Goal: Information Seeking & Learning: Learn about a topic

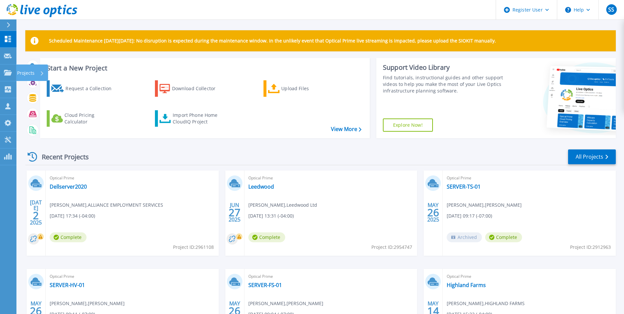
click at [30, 72] on p "Projects" at bounding box center [25, 72] width 17 height 17
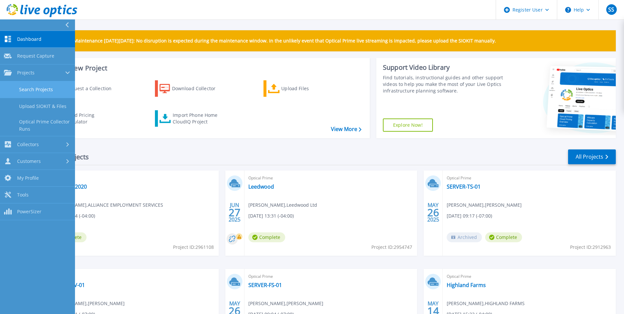
click at [36, 87] on link "Search Projects" at bounding box center [37, 89] width 75 height 17
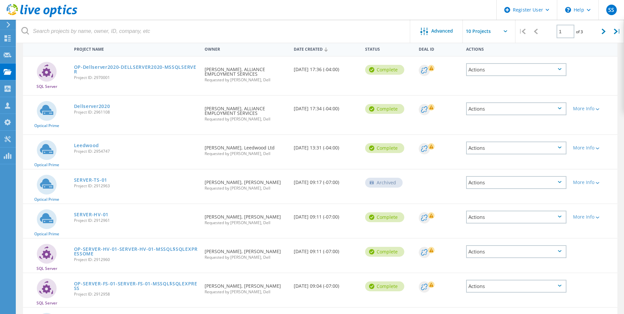
scroll to position [23, 0]
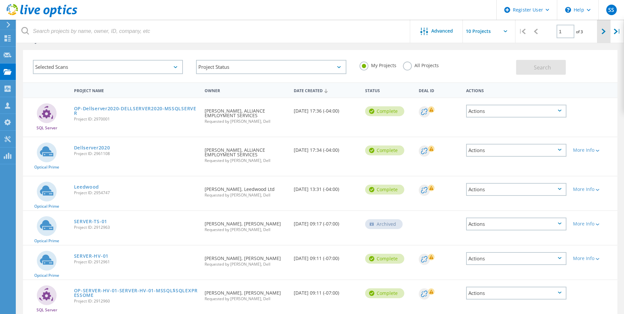
click at [606, 31] on div at bounding box center [603, 31] width 13 height 23
type input "2"
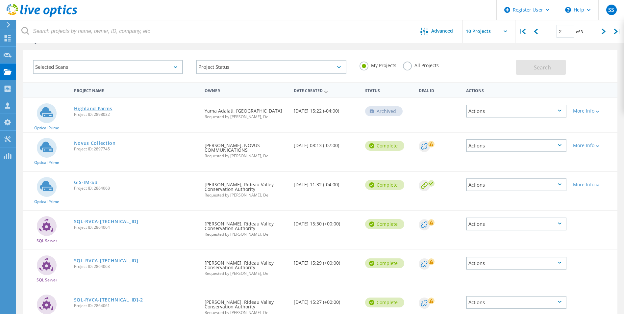
click at [93, 107] on link "Highland Farms" at bounding box center [93, 108] width 38 height 5
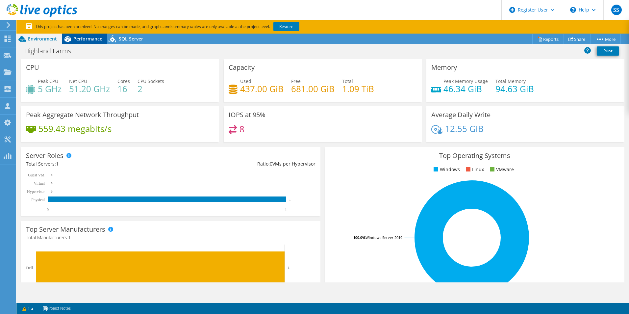
click at [84, 39] on span "Performance" at bounding box center [87, 39] width 29 height 6
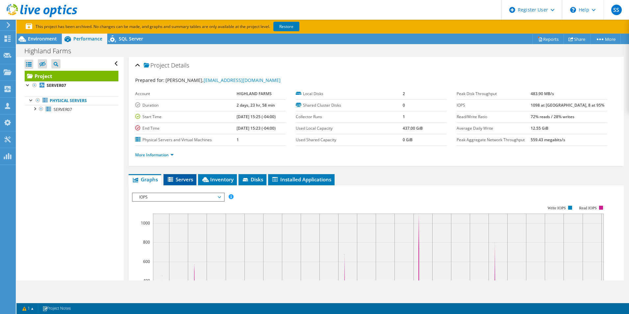
click at [178, 176] on li "Servers" at bounding box center [179, 179] width 33 height 11
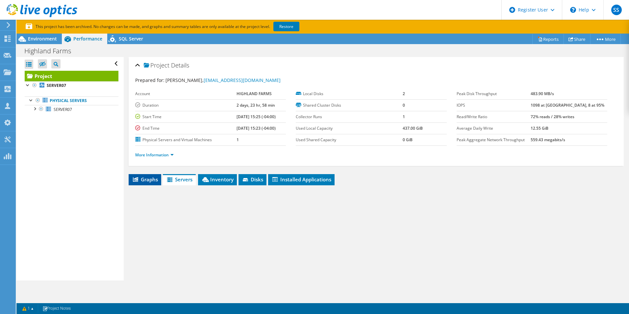
click at [144, 178] on span "Graphs" at bounding box center [145, 179] width 26 height 7
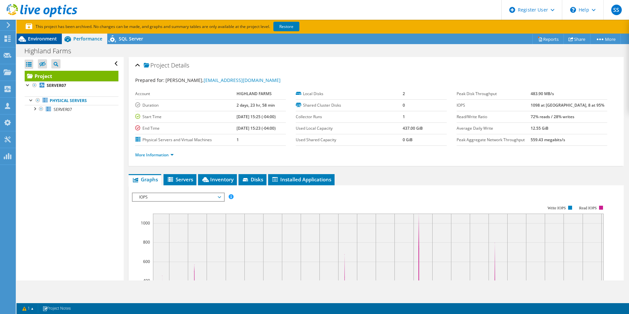
click at [46, 41] on span "Environment" at bounding box center [42, 39] width 29 height 6
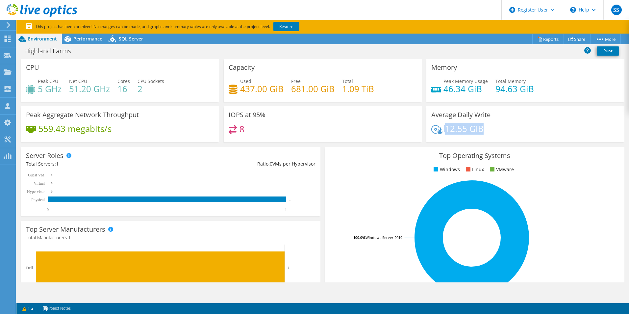
drag, startPoint x: 477, startPoint y: 126, endPoint x: 424, endPoint y: 128, distance: 53.6
click at [426, 128] on div "Average Daily Write 12.55 GiB" at bounding box center [525, 124] width 198 height 36
drag, startPoint x: 425, startPoint y: 128, endPoint x: 476, endPoint y: 131, distance: 51.7
click at [476, 131] on h4 "12.55 GiB" at bounding box center [464, 128] width 38 height 7
click at [485, 129] on div "12.55 GiB" at bounding box center [525, 132] width 188 height 14
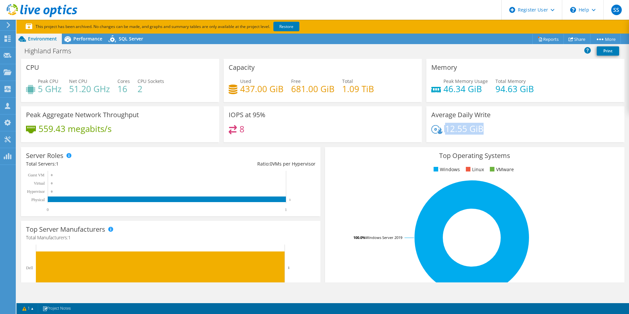
drag, startPoint x: 504, startPoint y: 127, endPoint x: 430, endPoint y: 129, distance: 73.7
click at [431, 129] on div "12.55 GiB" at bounding box center [525, 132] width 188 height 14
drag, startPoint x: 430, startPoint y: 129, endPoint x: 307, endPoint y: 136, distance: 123.6
click at [353, 138] on div "8" at bounding box center [323, 132] width 188 height 14
drag, startPoint x: 251, startPoint y: 135, endPoint x: 226, endPoint y: 114, distance: 31.8
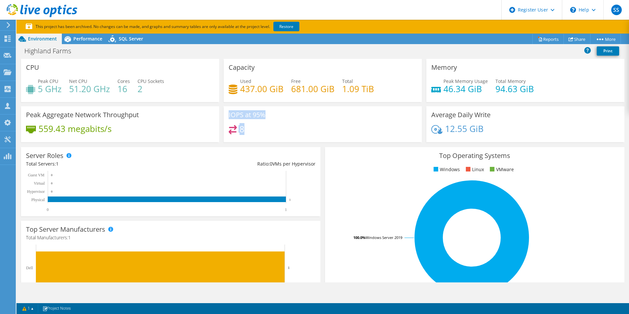
click at [226, 114] on div "IOPS at 95% 8" at bounding box center [323, 124] width 198 height 36
drag, startPoint x: 226, startPoint y: 114, endPoint x: 281, endPoint y: 134, distance: 58.7
click at [281, 134] on div "8" at bounding box center [323, 132] width 188 height 14
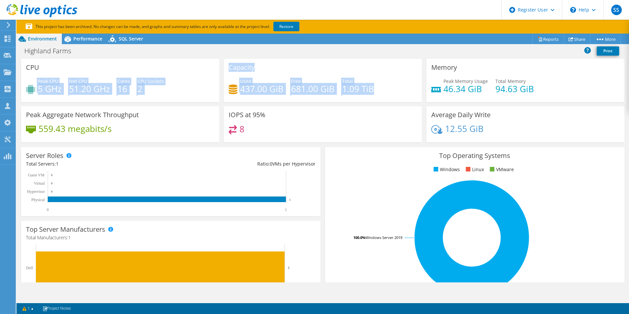
drag, startPoint x: 367, startPoint y: 90, endPoint x: 210, endPoint y: 67, distance: 158.8
click at [210, 67] on div "CPU Peak CPU 5 GHz Net CPU 51.20 GHz Cores 16 CPU Sockets 2 Capacity Used 437.0…" at bounding box center [323, 102] width 608 height 87
drag, startPoint x: 210, startPoint y: 67, endPoint x: 182, endPoint y: 95, distance: 39.5
click at [190, 80] on div "Peak CPU 5 GHz Net CPU 51.20 GHz Cores 16 CPU Sockets 2" at bounding box center [120, 88] width 188 height 21
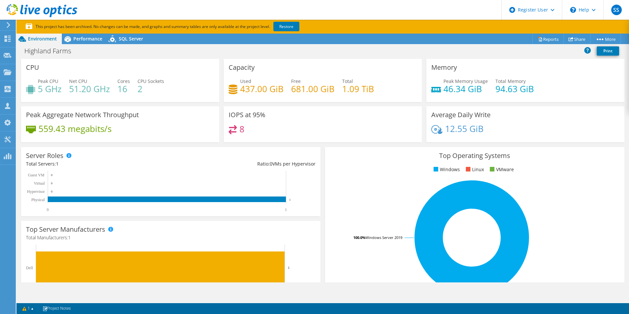
click at [122, 133] on div "559.43 megabits/s" at bounding box center [120, 132] width 188 height 14
click at [121, 134] on div "559.43 megabits/s" at bounding box center [120, 132] width 188 height 14
click at [115, 130] on div "559.43 megabits/s" at bounding box center [120, 132] width 188 height 14
click at [114, 130] on div "559.43 megabits/s" at bounding box center [120, 132] width 188 height 14
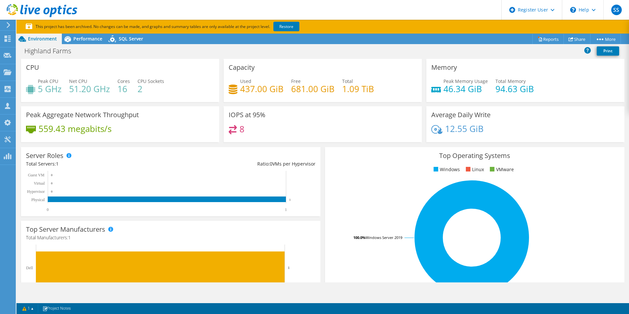
click at [114, 131] on div "559.43 megabits/s" at bounding box center [120, 132] width 188 height 14
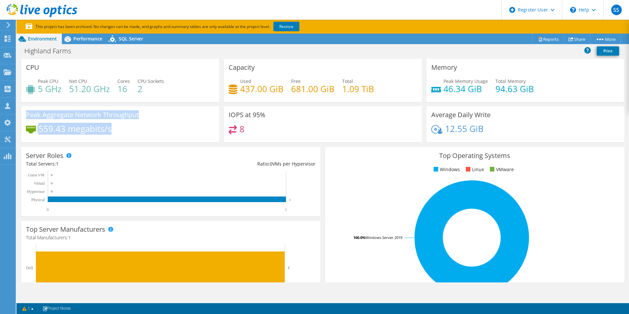
drag, startPoint x: 26, startPoint y: 114, endPoint x: 148, endPoint y: 131, distance: 123.8
click at [148, 131] on div "Peak Aggregate Network Throughput 559.43 megabits/s" at bounding box center [120, 124] width 198 height 36
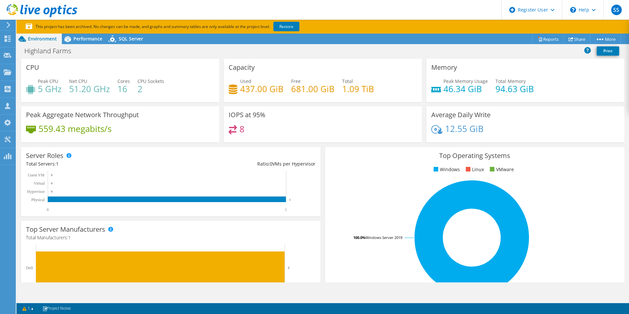
drag, startPoint x: 148, startPoint y: 131, endPoint x: 119, endPoint y: 128, distance: 29.8
click at [119, 128] on div "559.43 megabits/s" at bounding box center [120, 132] width 188 height 14
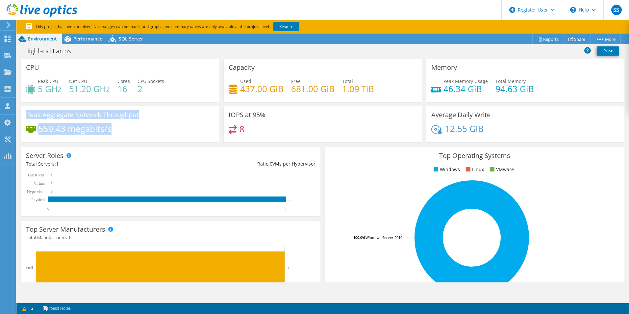
drag, startPoint x: 116, startPoint y: 130, endPoint x: 24, endPoint y: 114, distance: 92.8
click at [24, 114] on div "Peak Aggregate Network Throughput 559.43 megabits/s" at bounding box center [120, 124] width 198 height 36
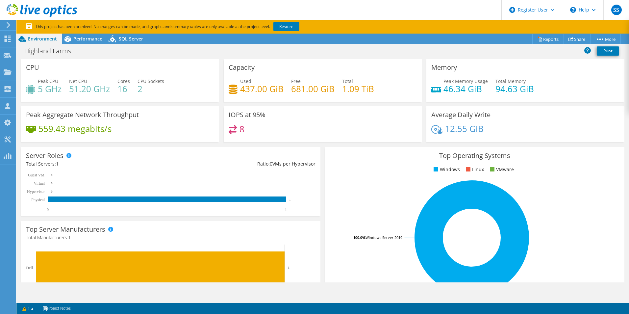
click at [25, 114] on div "Peak Aggregate Network Throughput 559.43 megabits/s" at bounding box center [120, 124] width 198 height 36
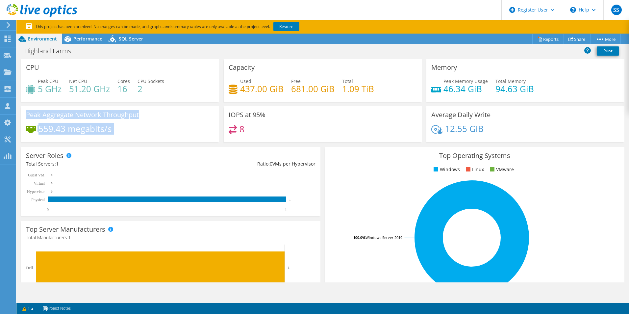
drag, startPoint x: 25, startPoint y: 114, endPoint x: 126, endPoint y: 129, distance: 102.0
click at [126, 129] on div "Peak Aggregate Network Throughput 559.43 megabits/s" at bounding box center [120, 124] width 198 height 36
drag, startPoint x: 126, startPoint y: 129, endPoint x: 123, endPoint y: 131, distance: 3.8
click at [125, 130] on div "559.43 megabits/s" at bounding box center [120, 132] width 188 height 14
click at [121, 131] on div "559.43 megabits/s" at bounding box center [120, 132] width 188 height 14
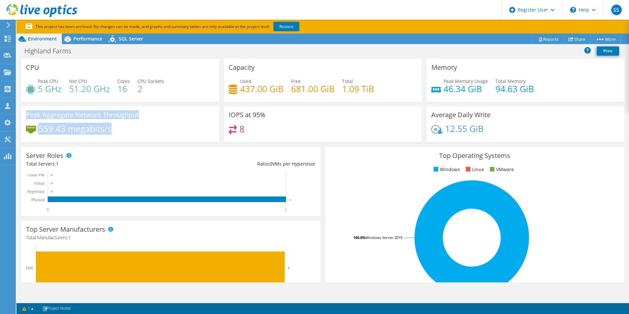
drag, startPoint x: 102, startPoint y: 131, endPoint x: 25, endPoint y: 113, distance: 79.0
click at [25, 113] on div "Peak Aggregate Network Throughput 559.43 megabits/s" at bounding box center [120, 124] width 198 height 36
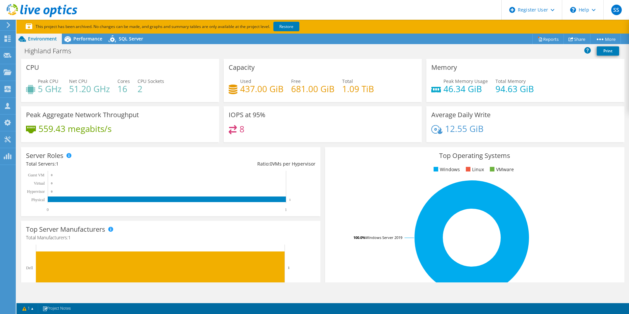
click at [25, 113] on div "Peak Aggregate Network Throughput 559.43 megabits/s" at bounding box center [120, 124] width 198 height 36
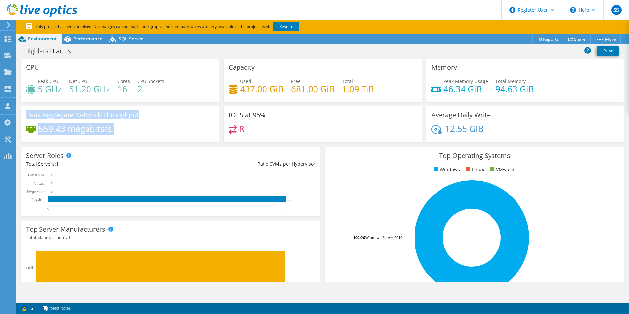
drag, startPoint x: 26, startPoint y: 114, endPoint x: 115, endPoint y: 132, distance: 90.8
click at [115, 132] on div "Peak Aggregate Network Throughput 559.43 megabits/s" at bounding box center [120, 124] width 198 height 36
click at [115, 132] on div "559.43 megabits/s" at bounding box center [120, 132] width 188 height 14
click at [111, 130] on h4 "559.43 megabits/s" at bounding box center [74, 128] width 73 height 7
drag, startPoint x: 121, startPoint y: 130, endPoint x: 25, endPoint y: 115, distance: 96.8
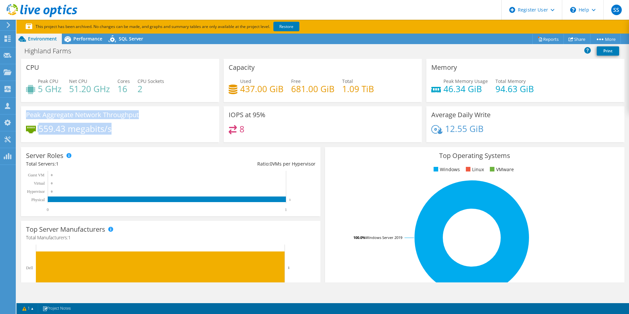
click at [25, 115] on div "Peak Aggregate Network Throughput 559.43 megabits/s" at bounding box center [120, 124] width 198 height 36
click at [26, 115] on h3 "Peak Aggregate Network Throughput" at bounding box center [82, 114] width 113 height 7
drag, startPoint x: 26, startPoint y: 114, endPoint x: 121, endPoint y: 130, distance: 96.2
click at [121, 130] on div "Peak Aggregate Network Throughput 559.43 megabits/s" at bounding box center [120, 124] width 198 height 36
drag, startPoint x: 121, startPoint y: 130, endPoint x: 109, endPoint y: 127, distance: 13.1
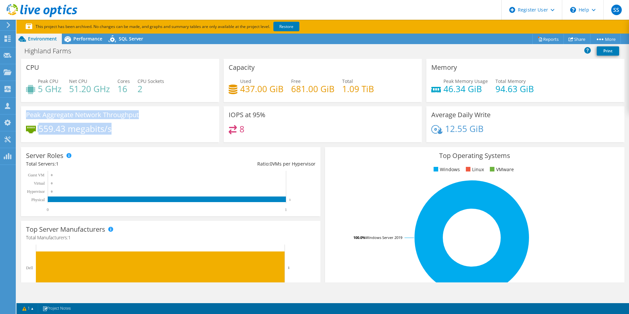
click at [109, 127] on h4 "559.43 megabits/s" at bounding box center [74, 128] width 73 height 7
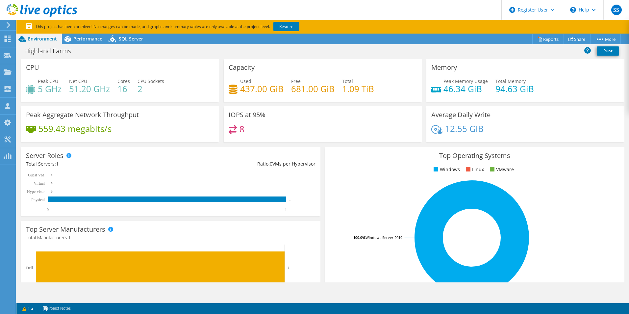
click at [117, 130] on div "559.43 megabits/s" at bounding box center [120, 132] width 188 height 14
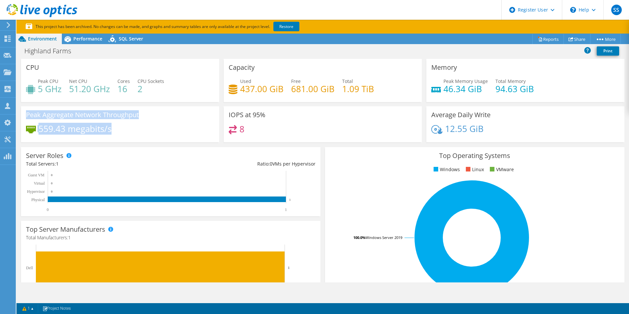
drag, startPoint x: 119, startPoint y: 130, endPoint x: 27, endPoint y: 116, distance: 93.4
click at [27, 116] on div "Peak Aggregate Network Throughput 559.43 megabits/s" at bounding box center [120, 124] width 198 height 36
click at [27, 116] on h3 "Peak Aggregate Network Throughput" at bounding box center [82, 114] width 113 height 7
drag, startPoint x: 25, startPoint y: 115, endPoint x: 119, endPoint y: 133, distance: 95.0
click at [119, 133] on div "Peak Aggregate Network Throughput 559.43 megabits/s" at bounding box center [120, 124] width 198 height 36
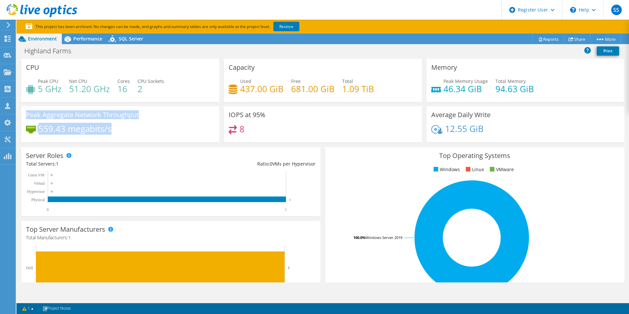
drag, startPoint x: 119, startPoint y: 133, endPoint x: 106, endPoint y: 132, distance: 12.5
click at [106, 132] on h4 "559.43 megabits/s" at bounding box center [74, 128] width 73 height 7
drag, startPoint x: 114, startPoint y: 131, endPoint x: 33, endPoint y: 120, distance: 82.3
click at [33, 120] on div "Peak Aggregate Network Throughput 559.43 megabits/s" at bounding box center [120, 124] width 198 height 36
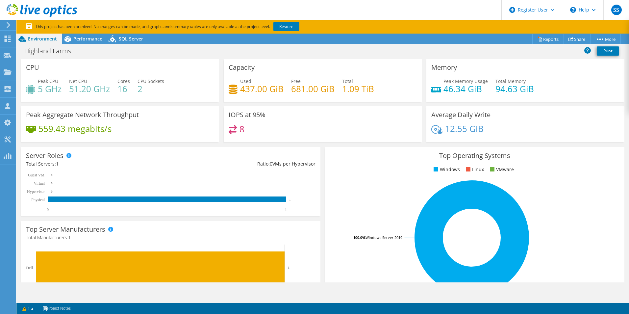
click at [212, 159] on div "Server Roles Physical Servers represent bare metal servers that were targets of…" at bounding box center [170, 181] width 299 height 69
click at [79, 37] on span "Performance" at bounding box center [87, 39] width 29 height 6
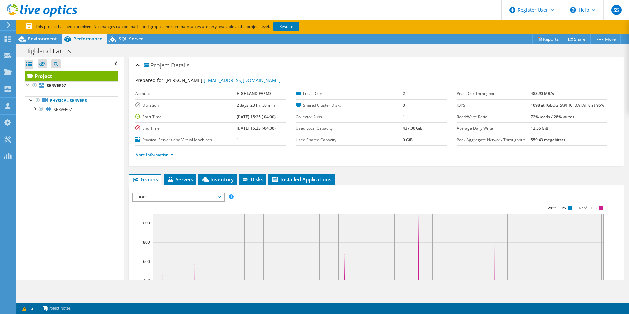
click at [159, 152] on link "More Information" at bounding box center [154, 155] width 38 height 6
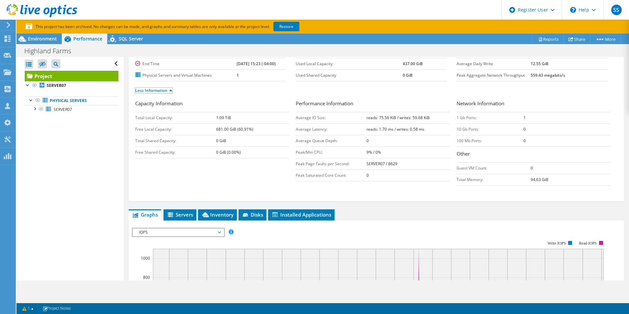
scroll to position [66, 0]
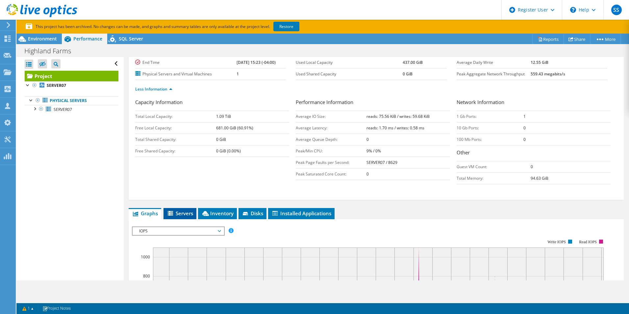
click at [189, 210] on span "Servers" at bounding box center [180, 213] width 26 height 7
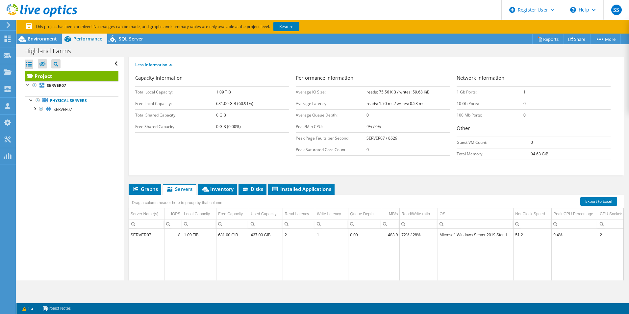
scroll to position [99, 0]
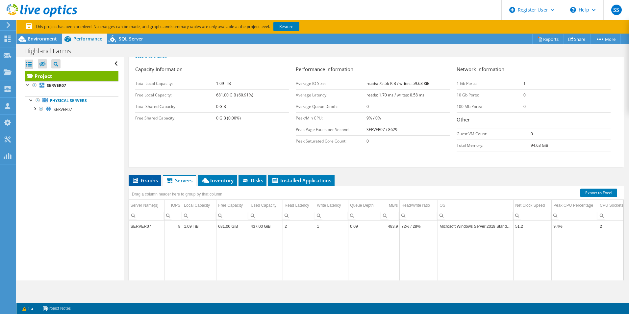
click at [149, 182] on span "Graphs" at bounding box center [145, 180] width 26 height 7
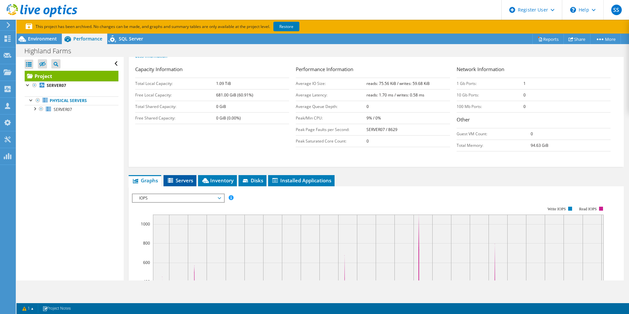
click at [175, 177] on span "Servers" at bounding box center [180, 180] width 26 height 7
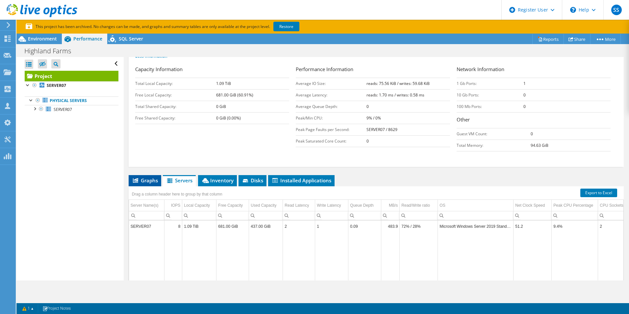
click at [147, 181] on span "Graphs" at bounding box center [145, 180] width 26 height 7
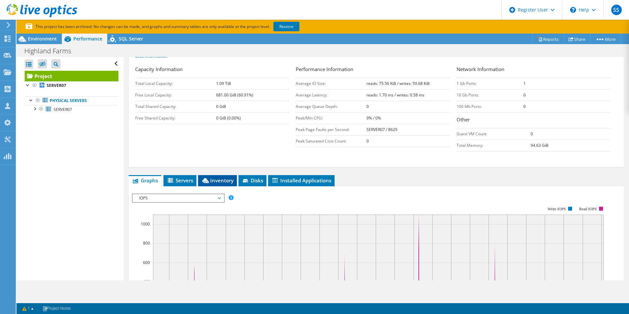
click at [210, 178] on span "Inventory" at bounding box center [217, 180] width 32 height 7
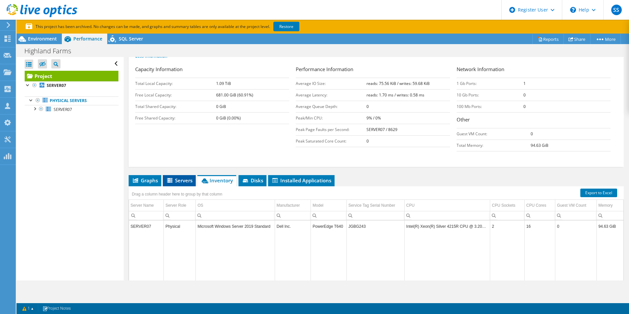
click at [186, 181] on span "Servers" at bounding box center [179, 180] width 26 height 7
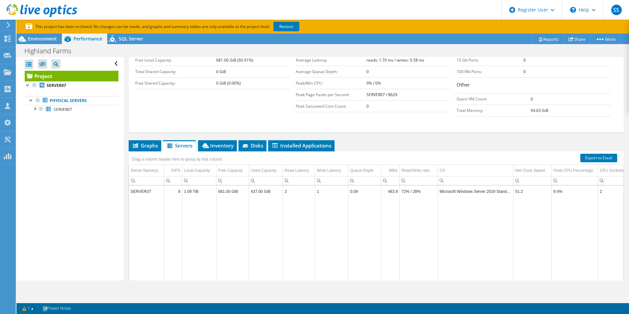
scroll to position [164, 0]
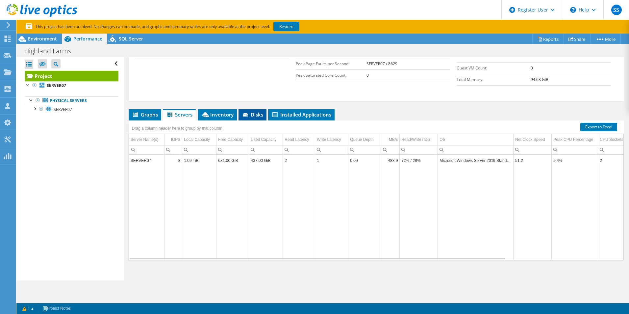
click at [252, 120] on li "Disks" at bounding box center [252, 114] width 28 height 11
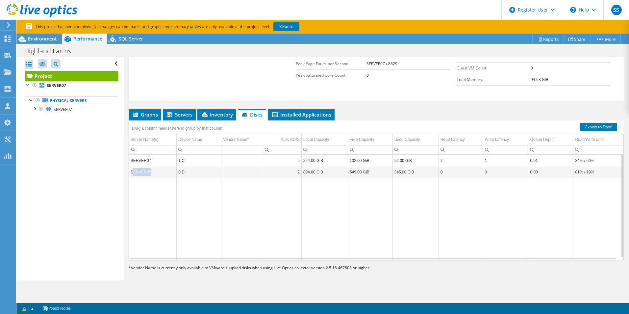
drag, startPoint x: 150, startPoint y: 176, endPoint x: 132, endPoint y: 166, distance: 20.0
click at [132, 166] on td "SERVER07" at bounding box center [153, 172] width 48 height 12
drag, startPoint x: 132, startPoint y: 166, endPoint x: 147, endPoint y: 179, distance: 19.2
click at [147, 179] on td "Data grid" at bounding box center [153, 219] width 48 height 82
click at [75, 177] on div "Open All Close All Hide Excluded Nodes Project Tree Filter" at bounding box center [69, 168] width 107 height 223
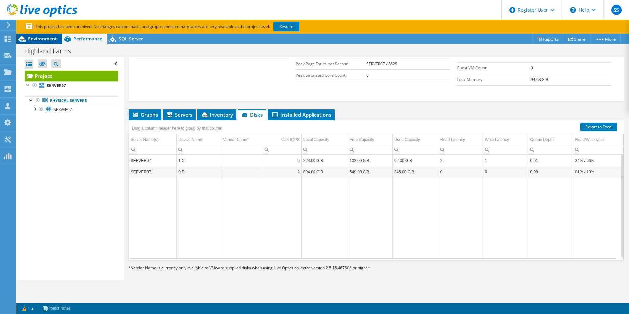
click at [37, 40] on span "Environment" at bounding box center [42, 39] width 29 height 6
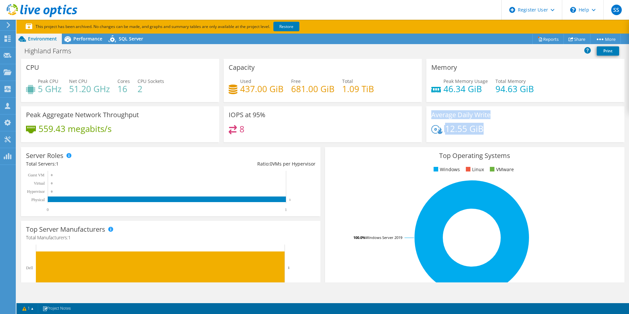
drag, startPoint x: 486, startPoint y: 133, endPoint x: 426, endPoint y: 113, distance: 63.4
click at [426, 113] on div "Average Daily Write 12.55 GiB" at bounding box center [525, 124] width 198 height 36
drag, startPoint x: 426, startPoint y: 113, endPoint x: 431, endPoint y: 120, distance: 8.6
click at [431, 120] on div "Average Daily Write 12.55 GiB" at bounding box center [525, 124] width 198 height 36
drag, startPoint x: 426, startPoint y: 113, endPoint x: 502, endPoint y: 134, distance: 78.6
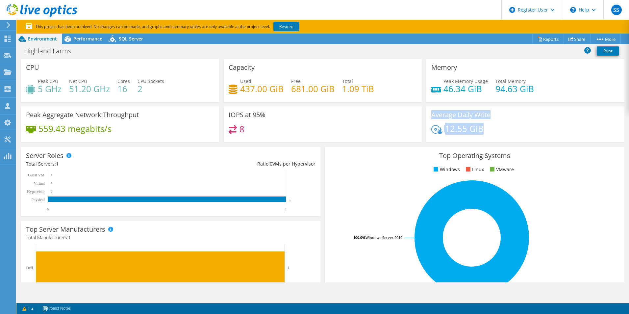
click at [502, 134] on div "Average Daily Write 12.55 GiB" at bounding box center [525, 124] width 198 height 36
drag, startPoint x: 502, startPoint y: 134, endPoint x: 486, endPoint y: 130, distance: 15.6
click at [486, 130] on div "12.55 GiB" at bounding box center [525, 132] width 188 height 14
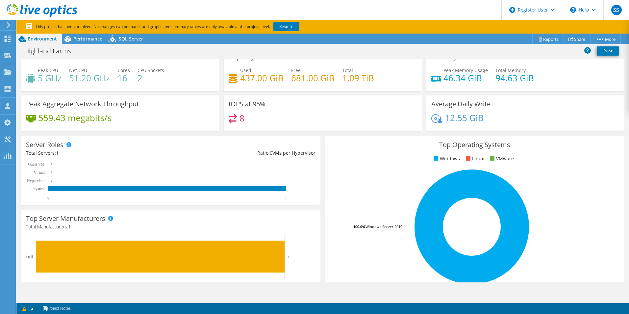
scroll to position [0, 0]
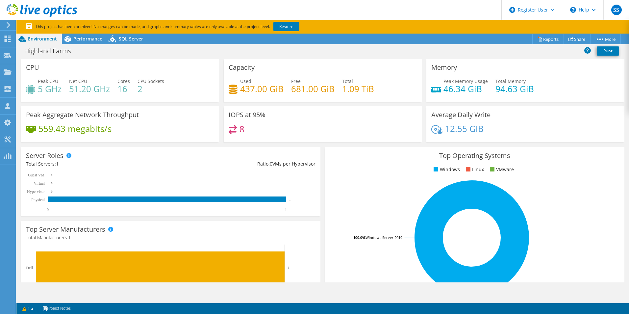
click at [314, 165] on div "Server Roles Physical Servers represent bare metal servers that were targets of…" at bounding box center [170, 181] width 299 height 69
click at [313, 165] on div "Server Roles Physical Servers represent bare metal servers that were targets of…" at bounding box center [170, 181] width 299 height 69
click at [307, 164] on div "Ratio: 0 VMs per Hypervisor" at bounding box center [243, 163] width 145 height 7
click at [293, 164] on div "Ratio: 0 VMs per Hypervisor" at bounding box center [243, 163] width 145 height 7
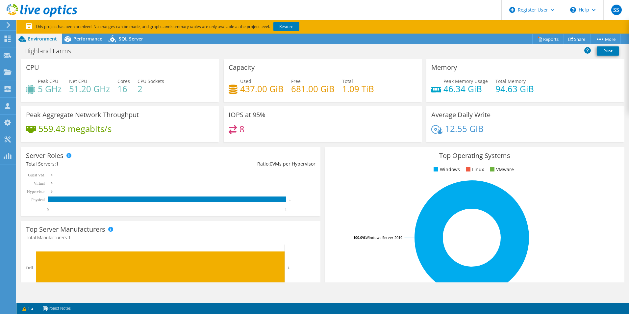
click at [293, 164] on div "Ratio: 0 VMs per Hypervisor" at bounding box center [243, 163] width 145 height 7
drag, startPoint x: 293, startPoint y: 164, endPoint x: 257, endPoint y: 165, distance: 36.5
click at [257, 165] on div "Ratio: 0 VMs per Hypervisor" at bounding box center [243, 163] width 145 height 7
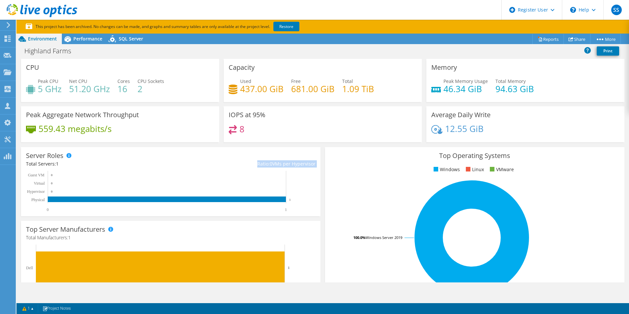
click at [257, 165] on div "Ratio: 0 VMs per Hypervisor" at bounding box center [243, 163] width 145 height 7
drag, startPoint x: 257, startPoint y: 165, endPoint x: 210, endPoint y: 172, distance: 47.2
click at [237, 166] on div "Ratio: 0 VMs per Hypervisor" at bounding box center [243, 163] width 145 height 7
drag, startPoint x: 63, startPoint y: 165, endPoint x: 24, endPoint y: 156, distance: 40.5
click at [24, 156] on div "Server Roles Physical Servers represent bare metal servers that were targets of…" at bounding box center [170, 181] width 299 height 69
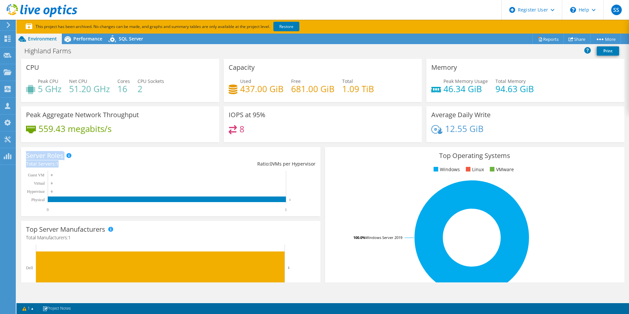
drag, startPoint x: 24, startPoint y: 156, endPoint x: 33, endPoint y: 156, distance: 8.6
click at [33, 156] on h3 "Server Roles" at bounding box center [44, 155] width 37 height 7
click at [87, 32] on section "This project has been archived. No changes can be made, and graphs and summary …" at bounding box center [322, 27] width 612 height 14
click at [88, 38] on span "Performance" at bounding box center [87, 39] width 29 height 6
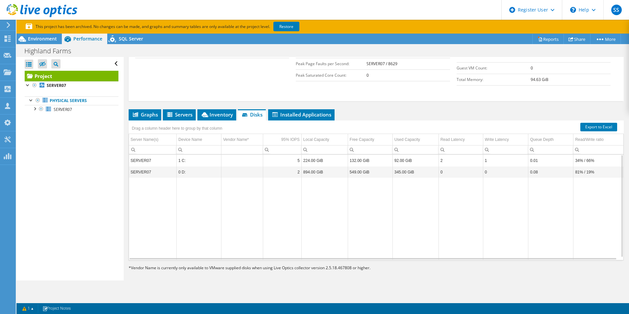
drag, startPoint x: 149, startPoint y: 114, endPoint x: 176, endPoint y: 126, distance: 29.0
click at [149, 114] on span "Graphs" at bounding box center [145, 114] width 26 height 7
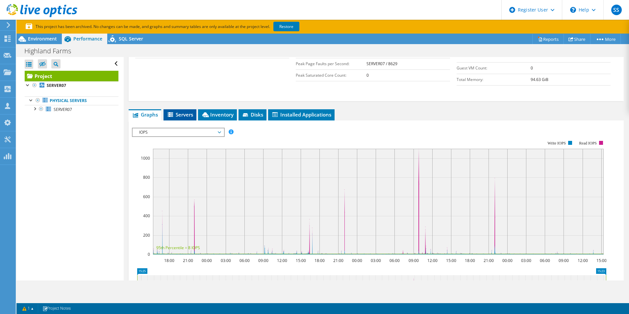
click at [190, 112] on span "Servers" at bounding box center [180, 114] width 26 height 7
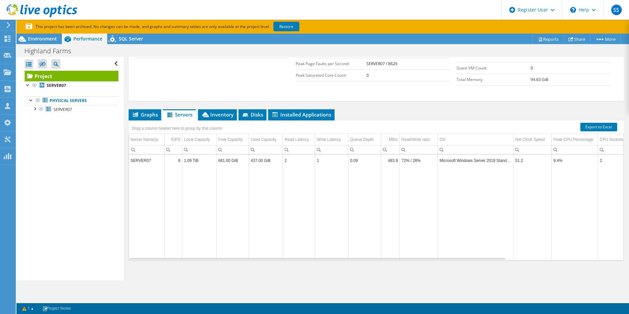
click at [156, 159] on td "SERVER07" at bounding box center [147, 161] width 36 height 12
click at [221, 162] on td "681.00 GiB" at bounding box center [232, 161] width 33 height 12
click at [222, 162] on td "681.00 GiB" at bounding box center [232, 161] width 33 height 12
drag, startPoint x: 222, startPoint y: 162, endPoint x: 232, endPoint y: 175, distance: 16.6
click at [232, 174] on td "Data grid" at bounding box center [232, 212] width 33 height 93
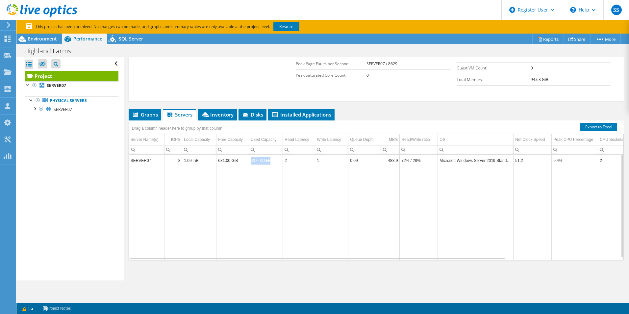
drag, startPoint x: 273, startPoint y: 160, endPoint x: 248, endPoint y: 163, distance: 24.8
click at [248, 163] on tr "SERVER07 8 1.09 TiB 681.00 GiB 437.00 GiB 2 1 0.09 483.9 72% / 28% Microsoft Wi…" at bounding box center [447, 161] width 636 height 12
drag, startPoint x: 248, startPoint y: 163, endPoint x: 274, endPoint y: 185, distance: 33.9
click at [274, 185] on td "Data grid" at bounding box center [266, 212] width 34 height 93
drag, startPoint x: 272, startPoint y: 160, endPoint x: 251, endPoint y: 164, distance: 21.7
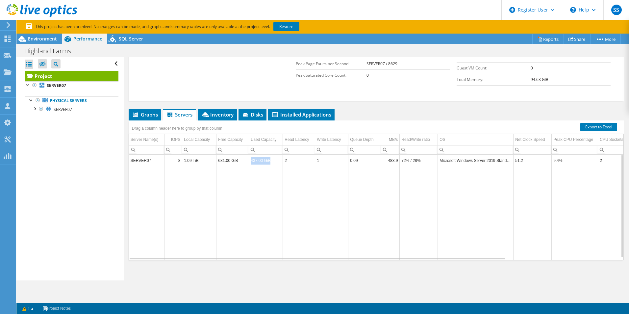
click at [251, 164] on td "437.00 GiB" at bounding box center [266, 161] width 34 height 12
drag, startPoint x: 251, startPoint y: 164, endPoint x: 258, endPoint y: 179, distance: 16.8
click at [258, 179] on td "Data grid" at bounding box center [266, 212] width 34 height 93
drag, startPoint x: 274, startPoint y: 161, endPoint x: 251, endPoint y: 162, distance: 23.4
click at [251, 162] on td "437.00 GiB" at bounding box center [266, 161] width 34 height 12
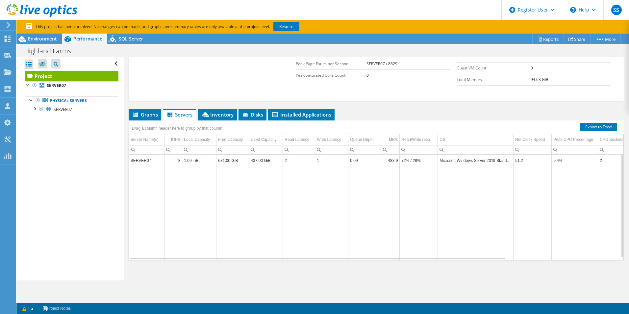
click at [324, 221] on td "Data grid" at bounding box center [331, 212] width 33 height 93
drag, startPoint x: 269, startPoint y: 161, endPoint x: 246, endPoint y: 162, distance: 22.4
click at [246, 162] on tr "SERVER07 8 1.09 TiB 681.00 GiB 437.00 GiB 2 1 0.09 483.9 72% / 28% Microsoft Wi…" at bounding box center [447, 161] width 636 height 12
copy tr "437.00 GiB"
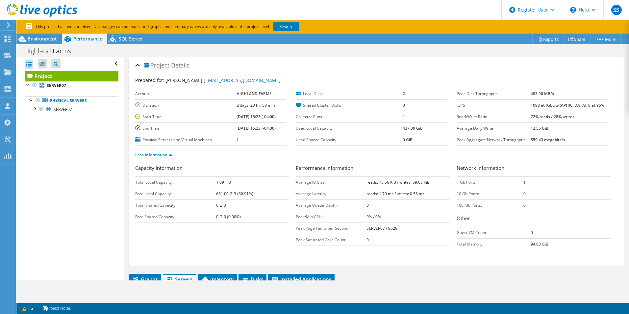
click at [167, 153] on link "Less Information" at bounding box center [153, 155] width 37 height 6
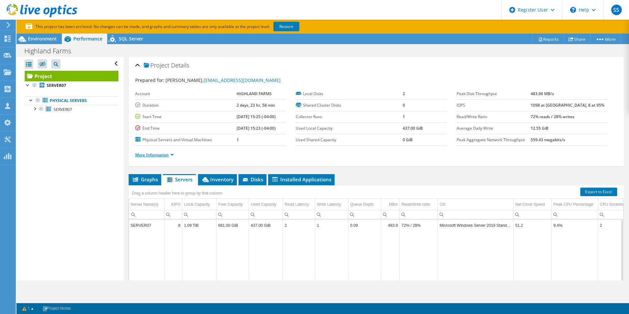
click at [171, 155] on link "More Information" at bounding box center [154, 155] width 38 height 6
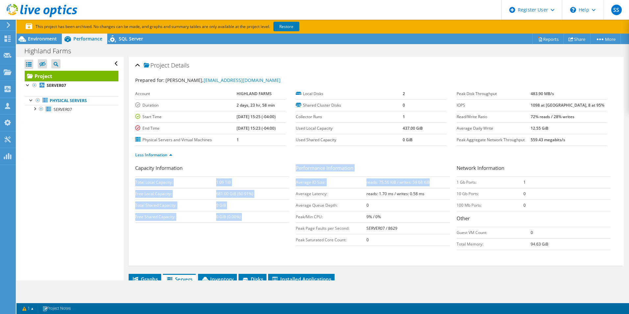
drag, startPoint x: 430, startPoint y: 180, endPoint x: 293, endPoint y: 166, distance: 137.1
click at [293, 166] on div "Capacity Information Total Local Capacity: 1.09 TiB Free Local Capacity: 681.00…" at bounding box center [376, 208] width 482 height 89
drag, startPoint x: 293, startPoint y: 166, endPoint x: 290, endPoint y: 169, distance: 4.0
click at [291, 167] on div "Capacity Information Total Local Capacity: 1.09 TiB Free Local Capacity: 681.00…" at bounding box center [215, 193] width 161 height 59
click at [144, 173] on div "Capacity Information Total Local Capacity: 1.09 TiB Free Local Capacity: 681.00…" at bounding box center [215, 193] width 161 height 59
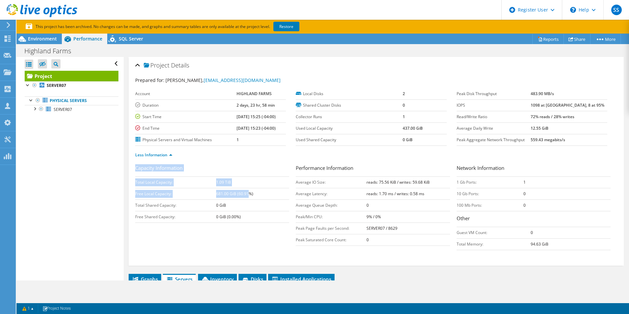
drag, startPoint x: 134, startPoint y: 170, endPoint x: 246, endPoint y: 193, distance: 114.6
click at [247, 193] on div "Project Details Prepared for: Yama Adalati, yama@highlandfarms.on.ca Account HI…" at bounding box center [376, 161] width 495 height 209
drag, startPoint x: 246, startPoint y: 193, endPoint x: 269, endPoint y: 249, distance: 59.9
click at [269, 249] on div "Capacity Information Total Local Capacity: 1.09 TiB Free Local Capacity: 681.00…" at bounding box center [376, 208] width 482 height 89
drag, startPoint x: 368, startPoint y: 218, endPoint x: 364, endPoint y: 220, distance: 4.0
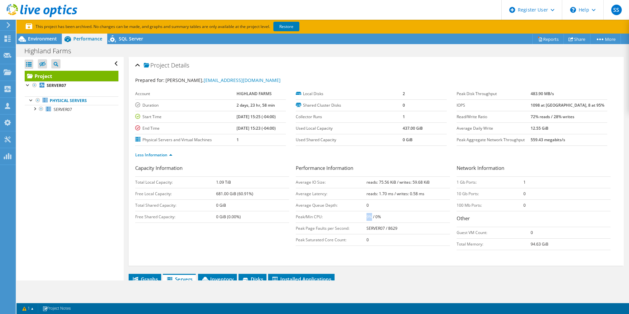
click at [366, 220] on td "9% / 0%" at bounding box center [407, 217] width 83 height 12
drag, startPoint x: 254, startPoint y: 136, endPoint x: 256, endPoint y: 142, distance: 6.5
click at [255, 138] on td "1" at bounding box center [261, 140] width 50 height 12
click at [73, 166] on div "Open All Close All Hide Excluded Nodes Project Tree Filter" at bounding box center [69, 168] width 107 height 223
click at [36, 111] on div at bounding box center [34, 108] width 7 height 7
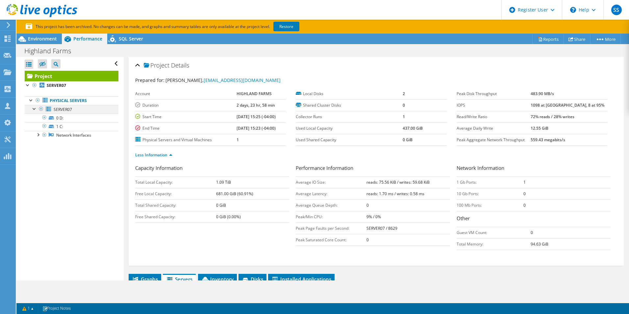
click at [35, 110] on div at bounding box center [34, 108] width 7 height 7
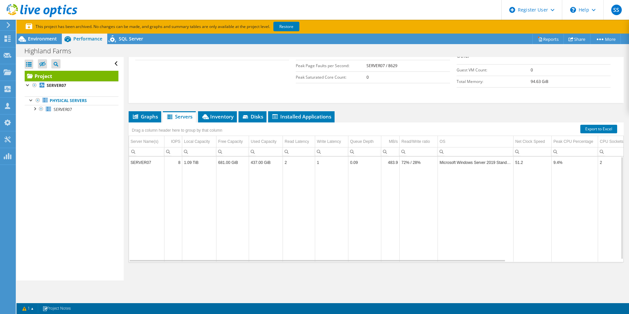
scroll to position [164, 0]
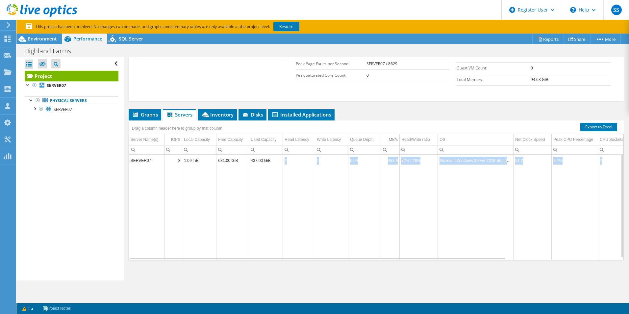
drag, startPoint x: 273, startPoint y: 160, endPoint x: 247, endPoint y: 166, distance: 27.0
click at [247, 166] on tbody "SERVER07 8 1.09 TiB 681.00 GiB 437.00 GiB 2 1 0.09 483.9 72% / 28% Microsoft Wi…" at bounding box center [447, 207] width 636 height 105
drag, startPoint x: 247, startPoint y: 166, endPoint x: 260, endPoint y: 164, distance: 13.3
click at [258, 164] on td "437.00 GiB" at bounding box center [266, 161] width 34 height 12
drag, startPoint x: 268, startPoint y: 160, endPoint x: 249, endPoint y: 161, distance: 19.1
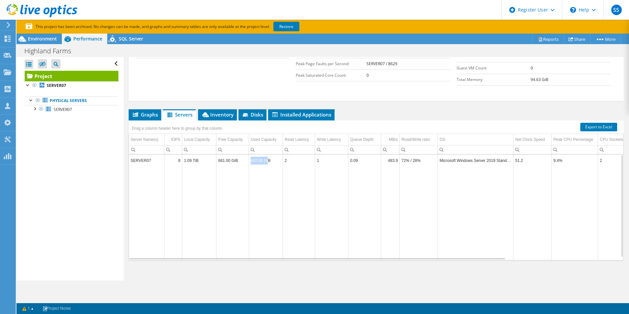
click at [249, 161] on td "437.00 GiB" at bounding box center [266, 161] width 34 height 12
drag, startPoint x: 249, startPoint y: 161, endPoint x: 259, endPoint y: 179, distance: 20.3
click at [259, 179] on td "Data grid" at bounding box center [266, 212] width 34 height 93
click at [256, 158] on td "437.00 GiB" at bounding box center [266, 161] width 34 height 12
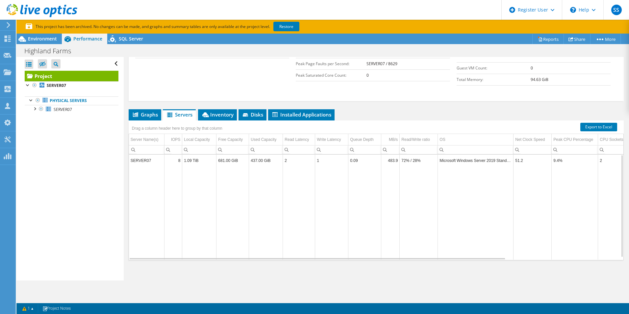
drag, startPoint x: 256, startPoint y: 158, endPoint x: 273, endPoint y: 182, distance: 29.3
click at [272, 182] on td "Data grid" at bounding box center [266, 212] width 34 height 93
click at [145, 112] on span "Graphs" at bounding box center [145, 114] width 26 height 7
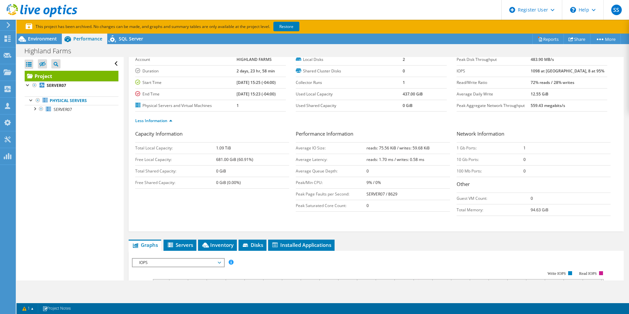
scroll to position [0, 0]
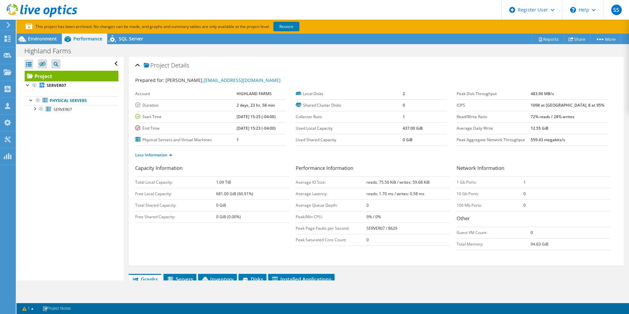
click at [140, 62] on h2 "Project Details" at bounding box center [162, 65] width 54 height 13
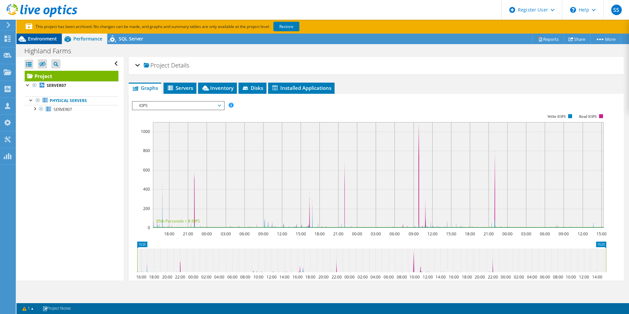
click at [52, 40] on span "Environment" at bounding box center [42, 39] width 29 height 6
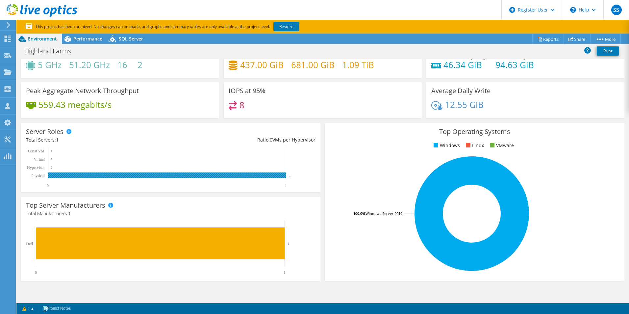
scroll to position [33, 0]
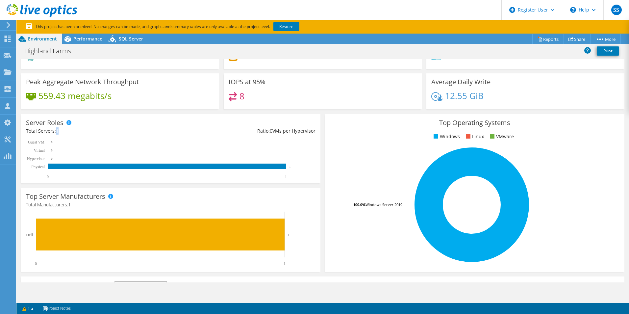
drag, startPoint x: 55, startPoint y: 130, endPoint x: 65, endPoint y: 132, distance: 10.3
click at [65, 132] on div "Total Servers: 1" at bounding box center [98, 130] width 145 height 7
click at [67, 131] on div "Total Servers: 1" at bounding box center [98, 130] width 145 height 7
click at [64, 131] on div "Total Servers: 1" at bounding box center [98, 130] width 145 height 7
drag, startPoint x: 62, startPoint y: 131, endPoint x: 27, endPoint y: 132, distance: 35.5
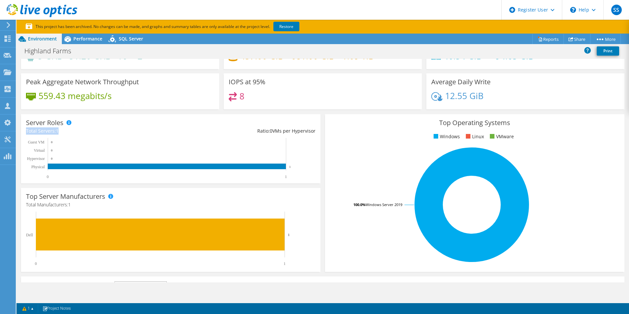
click at [27, 132] on div "Total Servers: 1" at bounding box center [98, 130] width 145 height 7
click at [28, 133] on div "Total Servers: 1" at bounding box center [98, 130] width 145 height 7
drag, startPoint x: 28, startPoint y: 133, endPoint x: 76, endPoint y: 136, distance: 47.8
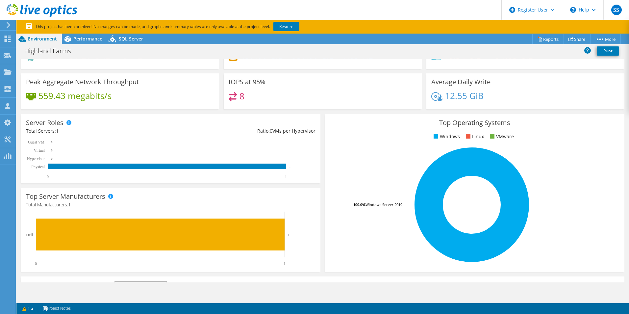
click at [79, 136] on div "Server Roles Physical Servers represent bare metal servers that were targets of…" at bounding box center [170, 148] width 299 height 69
click at [59, 131] on div "Total Servers: 1" at bounding box center [98, 130] width 145 height 7
drag, startPoint x: 59, startPoint y: 131, endPoint x: 64, endPoint y: 138, distance: 9.0
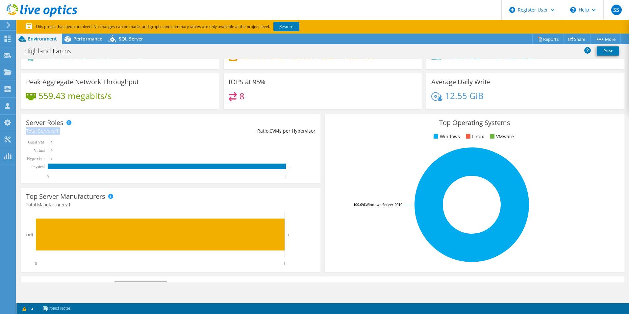
click at [63, 138] on icon "0 1 Physical Hypervisor Virtual Guest VM 1 0 0 0" at bounding box center [168, 158] width 284 height 41
drag, startPoint x: 105, startPoint y: 138, endPoint x: 111, endPoint y: 140, distance: 6.2
click at [108, 140] on rect at bounding box center [168, 158] width 284 height 41
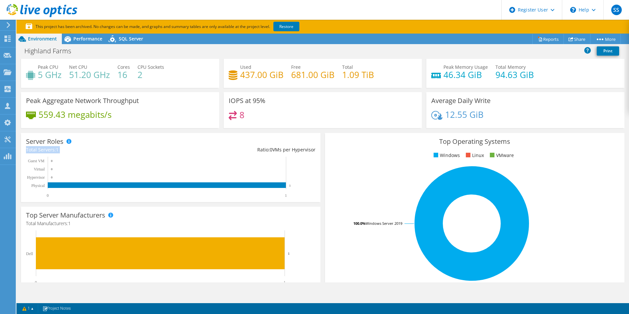
scroll to position [0, 0]
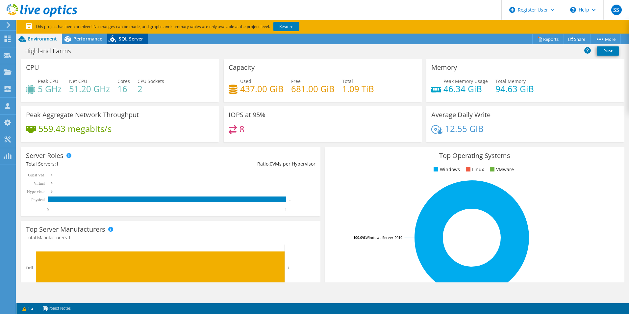
click at [135, 38] on span "SQL Server" at bounding box center [131, 39] width 24 height 6
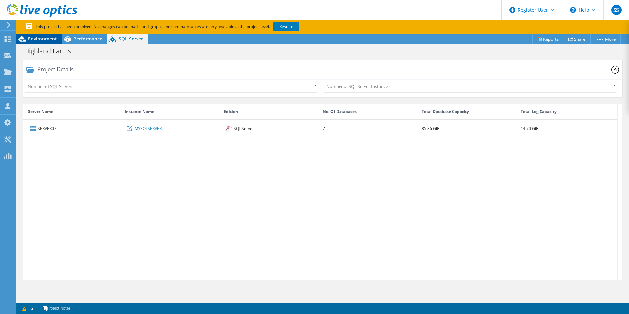
click at [44, 42] on div "Environment" at bounding box center [38, 39] width 45 height 11
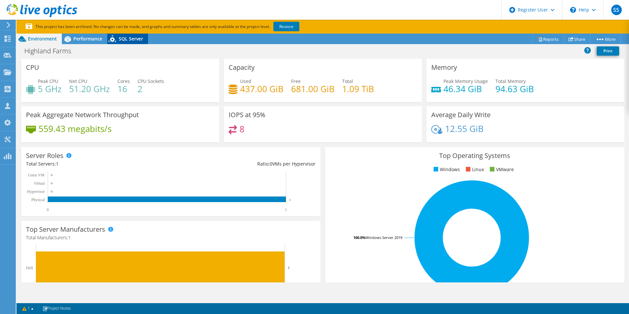
click at [119, 37] on span "SQL Server" at bounding box center [131, 39] width 24 height 6
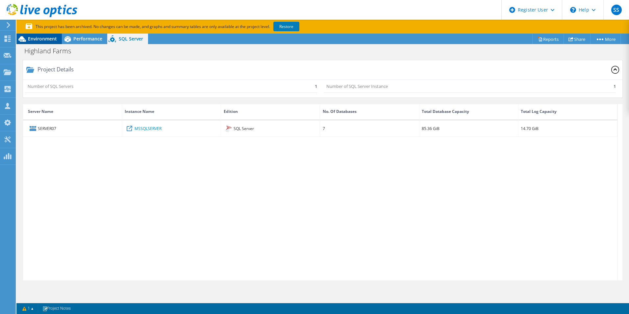
click at [53, 39] on span "Environment" at bounding box center [42, 39] width 29 height 6
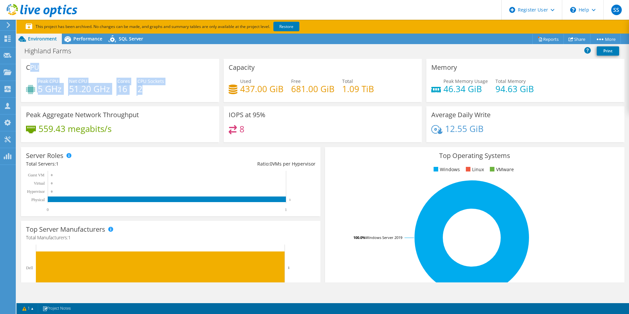
drag, startPoint x: 151, startPoint y: 87, endPoint x: 30, endPoint y: 68, distance: 122.3
click at [30, 68] on div "CPU Peak CPU 5 GHz Net CPU 51.20 GHz Cores 16 CPU Sockets 2" at bounding box center [120, 80] width 198 height 43
drag, startPoint x: 30, startPoint y: 68, endPoint x: 131, endPoint y: 62, distance: 100.5
click at [129, 62] on div "CPU Peak CPU 5 GHz Net CPU 51.20 GHz Cores 16 CPU Sockets 2" at bounding box center [120, 80] width 198 height 43
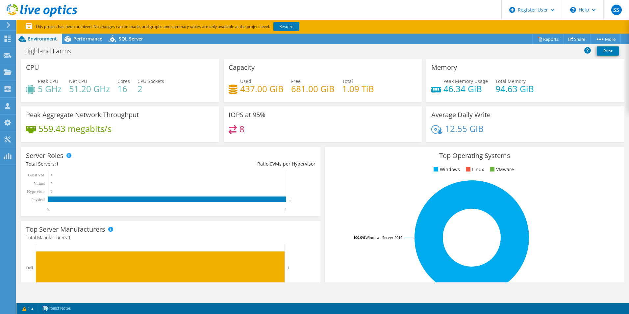
click at [187, 98] on div "Peak CPU 5 GHz Net CPU 51.20 GHz Cores 16 CPU Sockets 2" at bounding box center [120, 88] width 188 height 21
drag, startPoint x: 249, startPoint y: 130, endPoint x: 225, endPoint y: 131, distance: 24.4
click at [225, 131] on div "IOPS at 95% 8" at bounding box center [323, 124] width 198 height 36
drag, startPoint x: 181, startPoint y: 165, endPoint x: 183, endPoint y: 168, distance: 3.4
click at [183, 168] on div "Server Roles Physical Servers represent bare metal servers that were targets of…" at bounding box center [170, 181] width 299 height 69
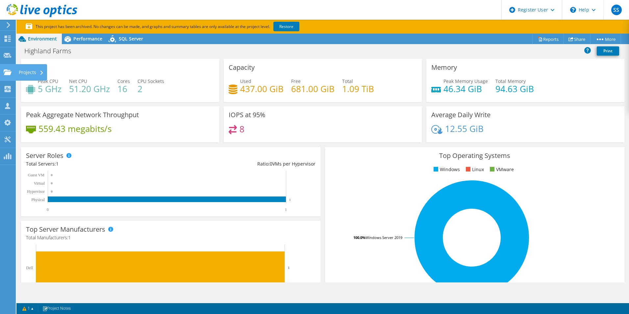
click at [30, 71] on div "Projects" at bounding box center [31, 72] width 32 height 16
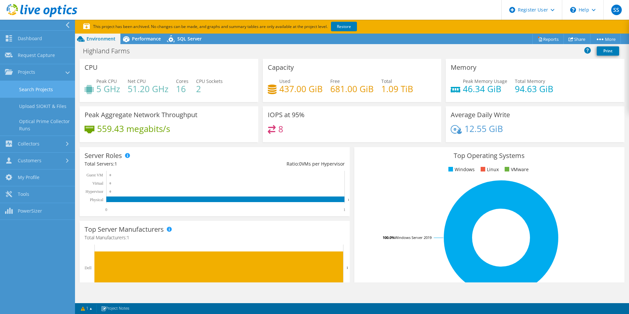
click at [48, 88] on link "Search Projects" at bounding box center [37, 89] width 75 height 17
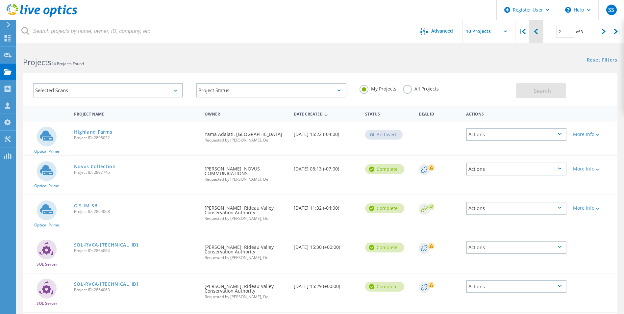
click at [533, 29] on div at bounding box center [535, 31] width 13 height 23
type input "1"
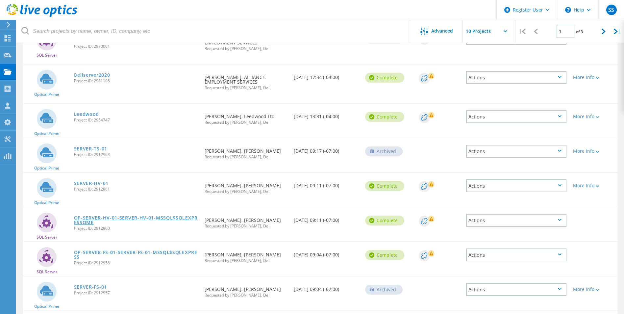
scroll to position [89, 0]
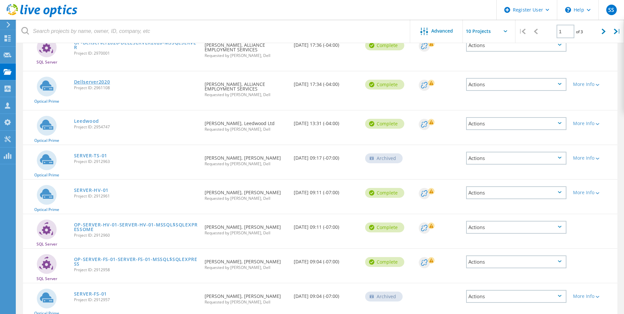
click at [106, 83] on link "Dellserver2020" at bounding box center [92, 82] width 36 height 5
click at [92, 80] on link "Dellserver2020" at bounding box center [92, 82] width 36 height 5
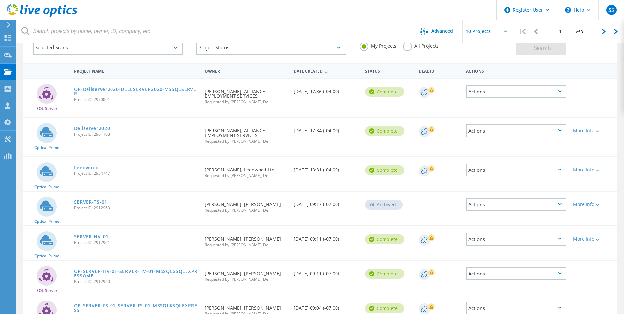
scroll to position [0, 0]
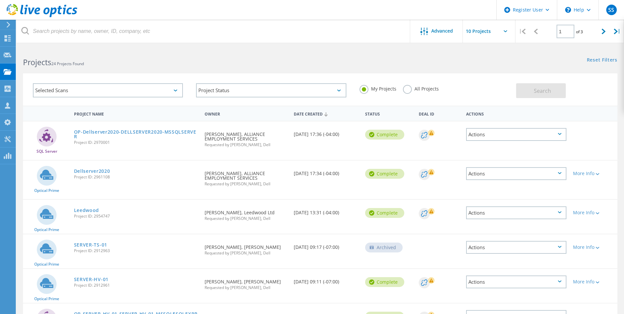
click at [80, 164] on div "Dellserver2020 Project ID: 2961108" at bounding box center [136, 173] width 131 height 25
click at [39, 174] on circle at bounding box center [47, 176] width 20 height 20
click at [84, 171] on link "Dellserver2020" at bounding box center [92, 171] width 36 height 5
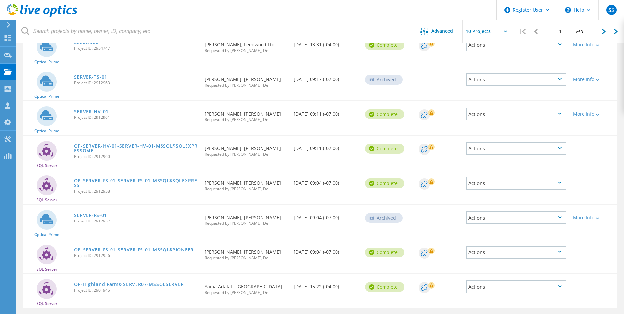
scroll to position [188, 0]
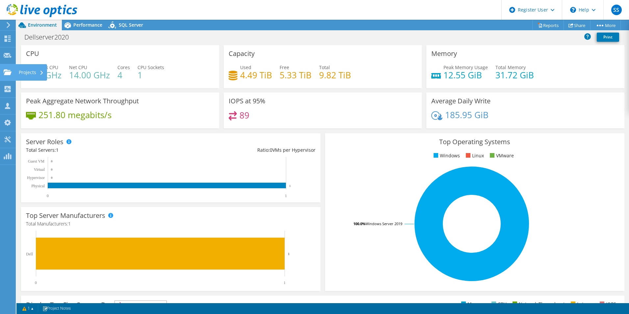
click at [25, 75] on div "Projects" at bounding box center [31, 72] width 32 height 16
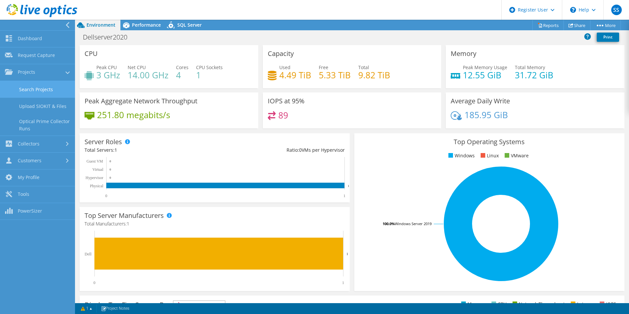
click at [49, 89] on link "Search Projects" at bounding box center [37, 89] width 75 height 17
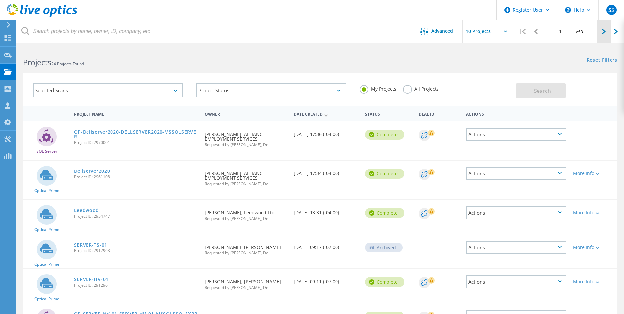
click at [606, 33] on div at bounding box center [603, 31] width 13 height 23
type input "2"
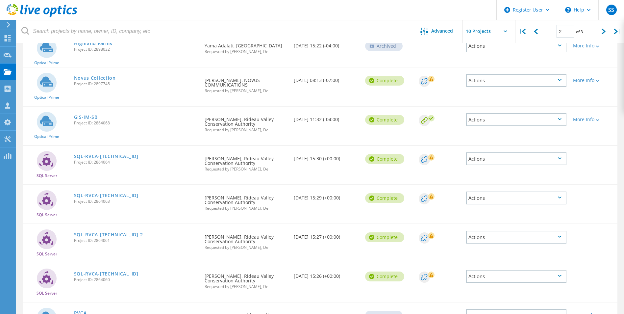
scroll to position [84, 0]
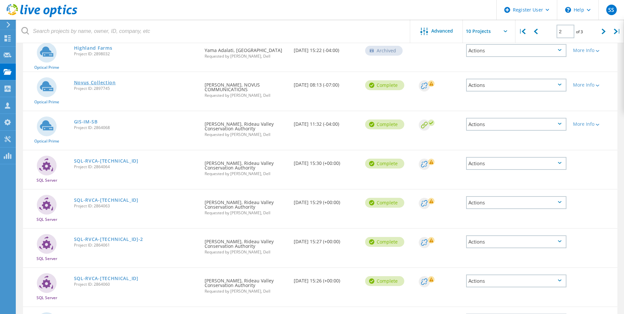
click at [95, 83] on link "Novus Collection" at bounding box center [95, 82] width 42 height 5
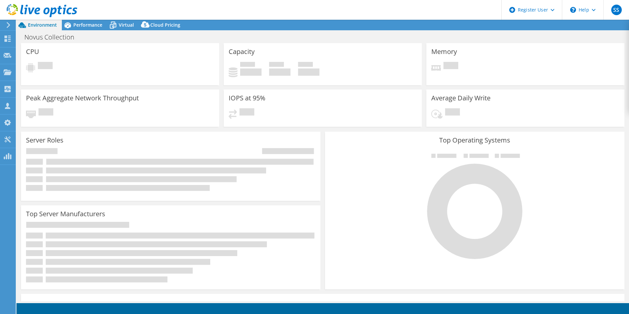
select select "USD"
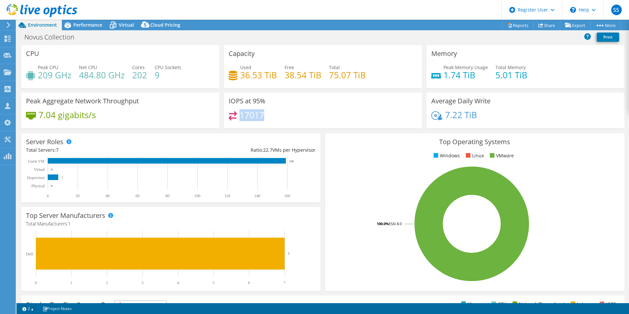
drag, startPoint x: 265, startPoint y: 114, endPoint x: 239, endPoint y: 117, distance: 26.7
click at [239, 117] on div "17017" at bounding box center [323, 118] width 188 height 14
click at [335, 121] on div "17017" at bounding box center [323, 118] width 188 height 14
click at [252, 113] on h4 "17017" at bounding box center [251, 114] width 25 height 7
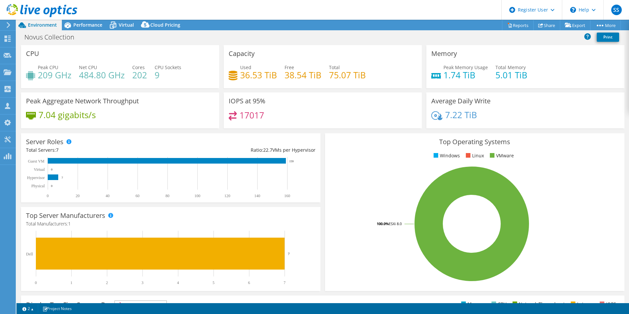
drag, startPoint x: 252, startPoint y: 113, endPoint x: 308, endPoint y: 115, distance: 56.3
click at [306, 116] on div "17017" at bounding box center [323, 118] width 188 height 14
drag, startPoint x: 261, startPoint y: 151, endPoint x: 317, endPoint y: 153, distance: 56.6
click at [317, 153] on div "Server Roles Physical Servers represent bare metal servers that were targets of…" at bounding box center [170, 167] width 299 height 69
click at [152, 152] on div "Total Servers: 7" at bounding box center [98, 149] width 145 height 7
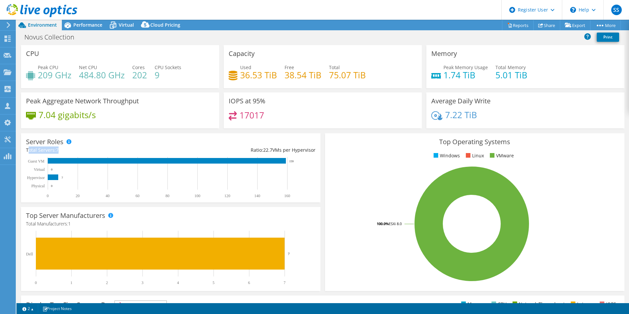
drag, startPoint x: 67, startPoint y: 151, endPoint x: 30, endPoint y: 150, distance: 37.8
click at [30, 150] on div "Total Servers: 7" at bounding box center [98, 149] width 145 height 7
drag, startPoint x: 297, startPoint y: 160, endPoint x: 161, endPoint y: 167, distance: 136.4
click at [288, 160] on rect at bounding box center [168, 177] width 284 height 41
drag, startPoint x: 287, startPoint y: 160, endPoint x: 299, endPoint y: 161, distance: 11.6
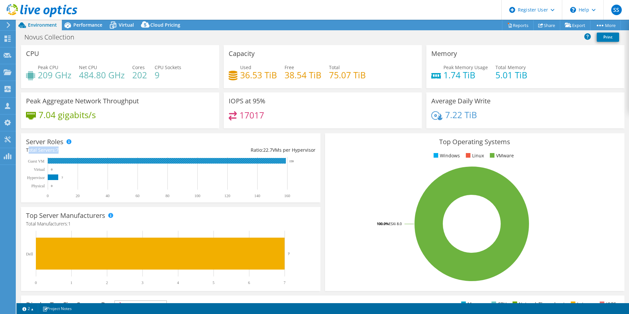
click at [297, 160] on icon "0 20 40 60 80 100 120 140 160 Physical Hypervisor Virtual Guest VM 0 7 0 159" at bounding box center [168, 177] width 284 height 41
drag, startPoint x: 327, startPoint y: 189, endPoint x: 321, endPoint y: 201, distance: 12.9
click at [330, 189] on icon "100.0% ESXi 8.0" at bounding box center [472, 223] width 284 height 115
click at [259, 119] on h4 "17017" at bounding box center [251, 114] width 25 height 7
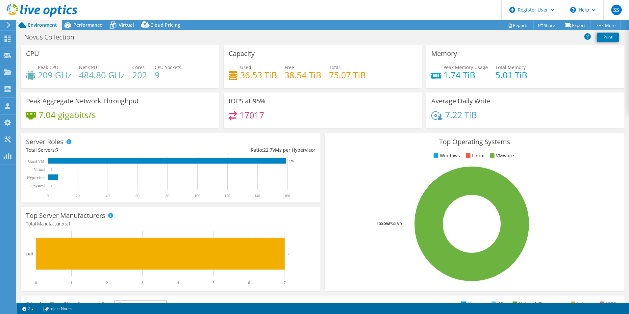
drag, startPoint x: 259, startPoint y: 119, endPoint x: 390, endPoint y: 124, distance: 131.3
click at [391, 123] on div "17017" at bounding box center [323, 118] width 188 height 14
drag, startPoint x: 97, startPoint y: 116, endPoint x: 33, endPoint y: 115, distance: 64.1
click at [33, 115] on div "7.04 gigabits/s" at bounding box center [120, 118] width 188 height 14
drag, startPoint x: 33, startPoint y: 115, endPoint x: 104, endPoint y: 116, distance: 71.0
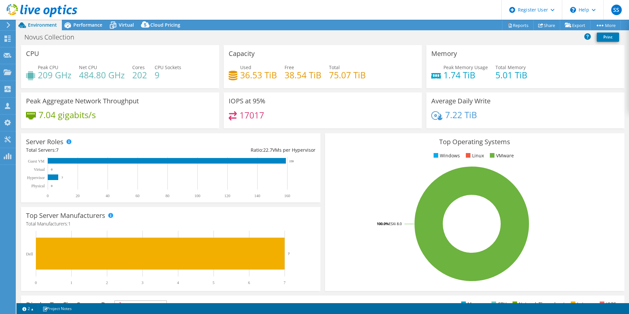
click at [104, 116] on div "7.04 gigabits/s" at bounding box center [120, 118] width 188 height 14
click at [23, 76] on div "Projects" at bounding box center [31, 72] width 32 height 16
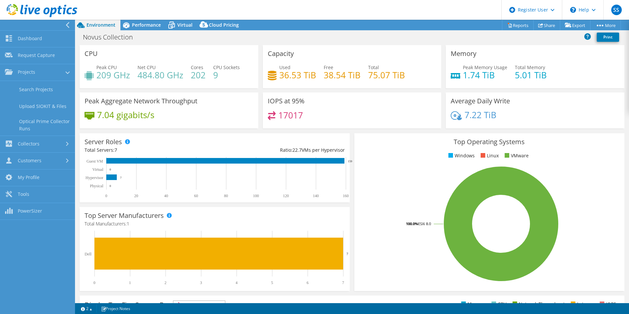
click at [153, 134] on div "Server Roles Physical Servers represent bare metal servers that were targets of…" at bounding box center [215, 167] width 270 height 69
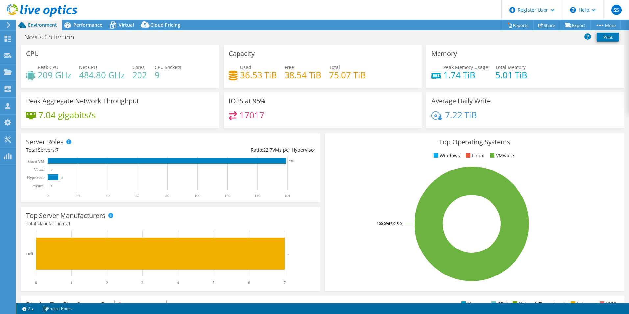
click at [306, 111] on div "IOPS at 95% 17017" at bounding box center [323, 110] width 198 height 36
drag, startPoint x: 297, startPoint y: 161, endPoint x: 285, endPoint y: 160, distance: 12.2
click at [285, 160] on icon "0 20 40 60 80 100 120 140 160 Physical Hypervisor Virtual Guest VM 0 7 0 159" at bounding box center [168, 177] width 284 height 41
click at [168, 143] on div "Server Roles Physical Servers represent bare metal servers that were targets of…" at bounding box center [170, 167] width 299 height 69
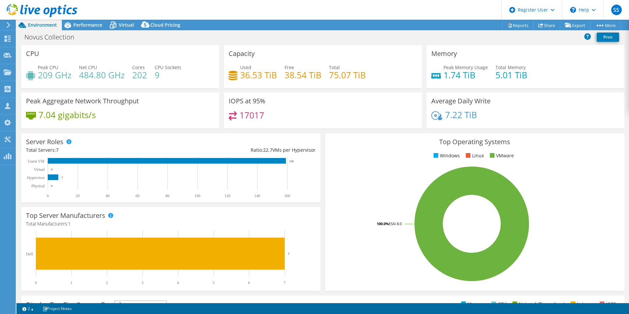
drag, startPoint x: 291, startPoint y: 161, endPoint x: 299, endPoint y: 161, distance: 7.9
click at [299, 161] on icon "0 20 40 60 80 100 120 140 160 Physical Hypervisor Virtual Guest VM 0 7 0 159" at bounding box center [168, 177] width 284 height 41
click at [27, 73] on div "Projects" at bounding box center [31, 72] width 32 height 16
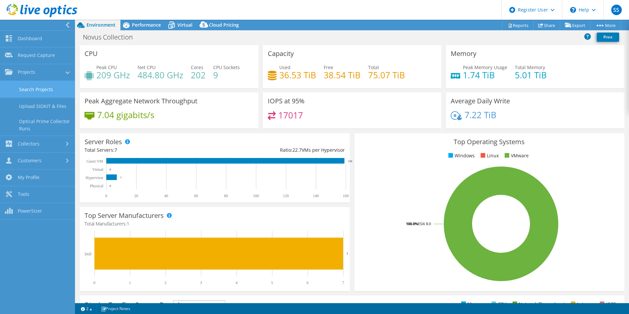
click at [41, 90] on link "Search Projects" at bounding box center [37, 89] width 75 height 17
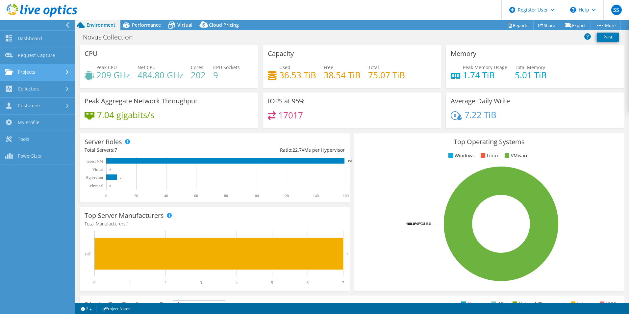
click at [66, 74] on link "Projects" at bounding box center [37, 72] width 75 height 17
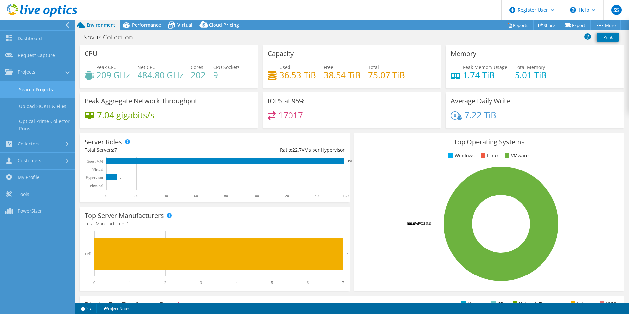
click at [32, 89] on link "Search Projects" at bounding box center [37, 89] width 75 height 17
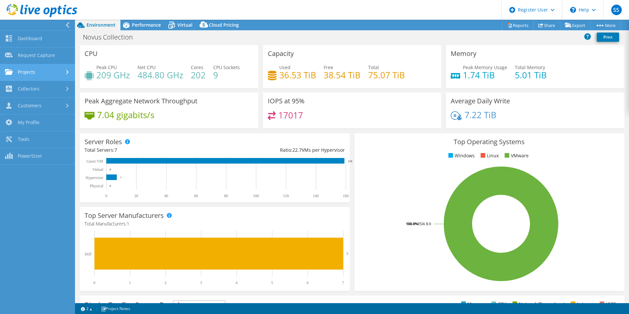
click at [74, 70] on link "Projects" at bounding box center [37, 72] width 75 height 17
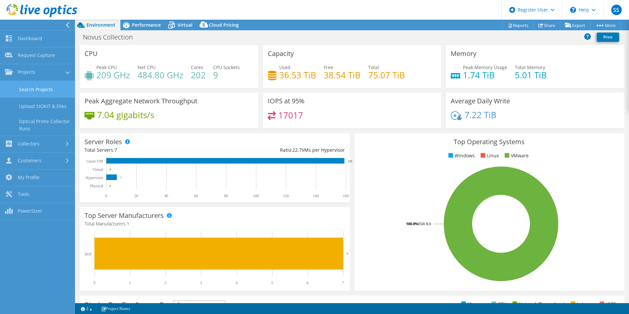
click at [36, 87] on link "Search Projects" at bounding box center [37, 89] width 75 height 17
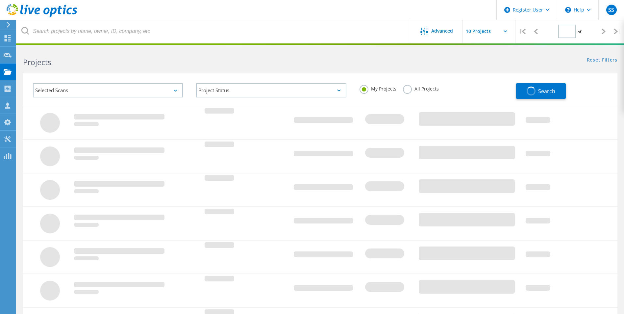
type input "2"
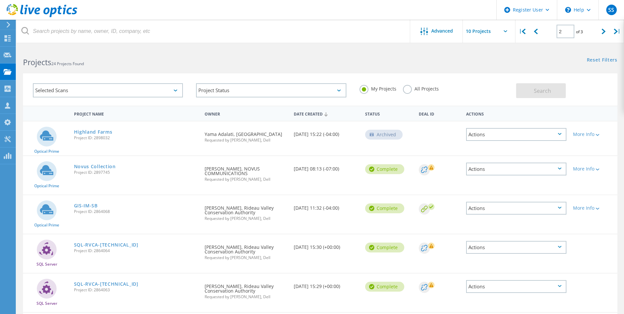
click at [376, 65] on div "Selected Scans Project Status In Progress Complete Published Anonymous Archived…" at bounding box center [319, 85] width 607 height 40
click at [90, 61] on h2 "Projects 24 Projects Found" at bounding box center [168, 62] width 290 height 11
click at [90, 60] on h2 "Projects 24 Projects Found" at bounding box center [168, 62] width 290 height 11
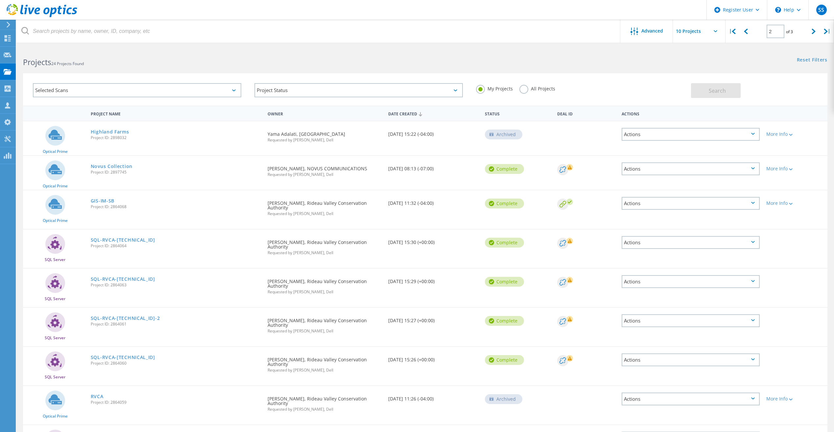
drag, startPoint x: 590, startPoint y: 55, endPoint x: 584, endPoint y: 68, distance: 14.1
click at [590, 55] on div "Reset Filters Show Filters" at bounding box center [629, 54] width 409 height 12
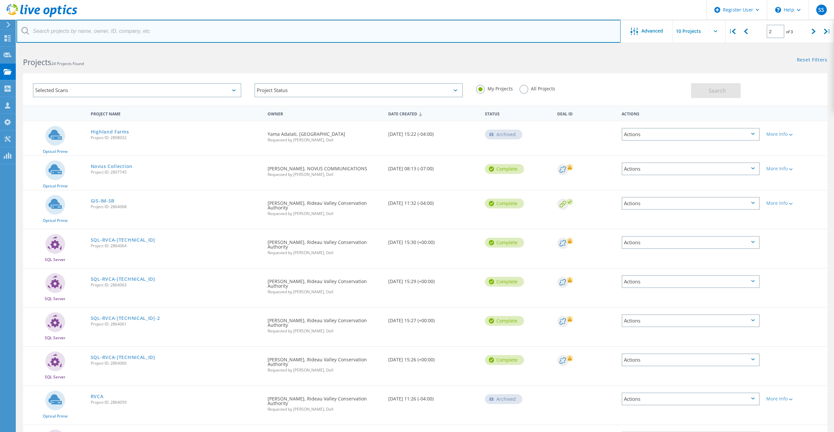
click at [522, 36] on input "text" at bounding box center [318, 31] width 605 height 23
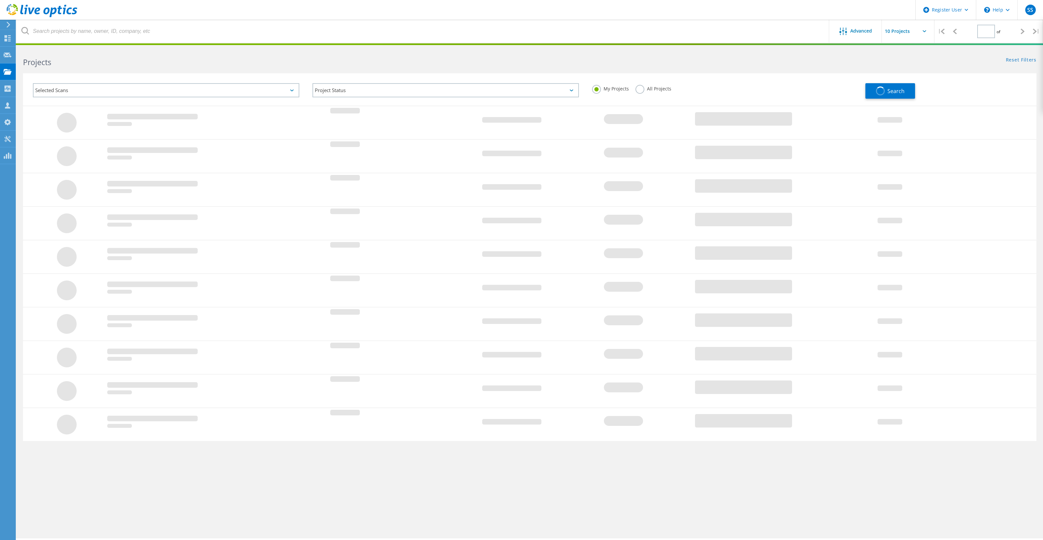
type input "2"
